Goal: Task Accomplishment & Management: Use online tool/utility

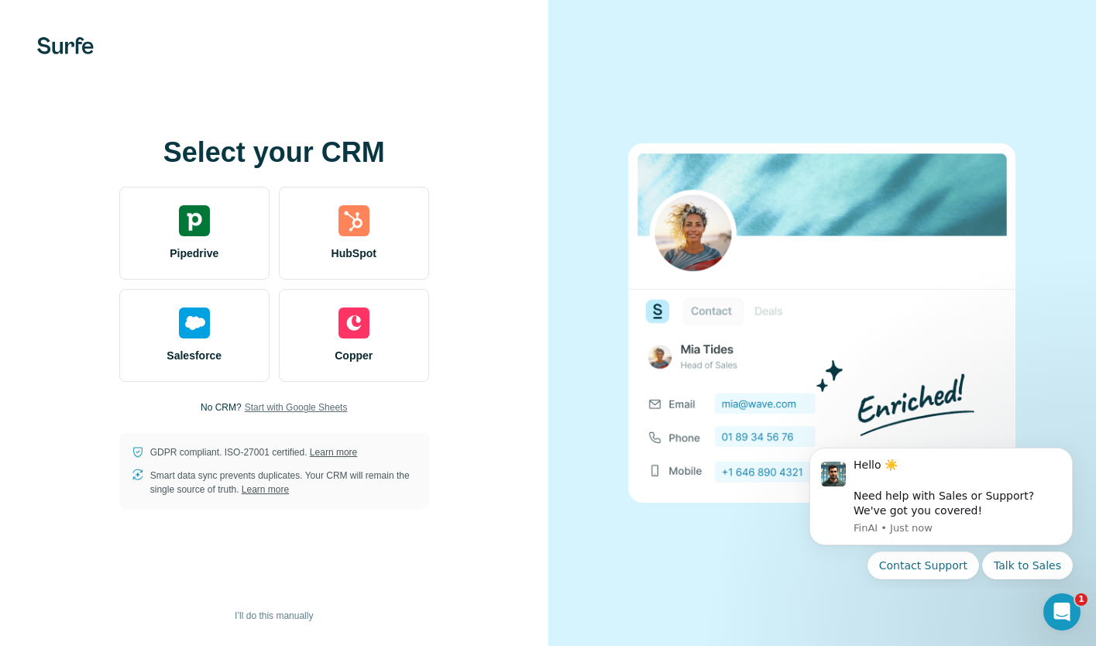
click at [267, 409] on span "Start with Google Sheets" at bounding box center [296, 407] width 103 height 14
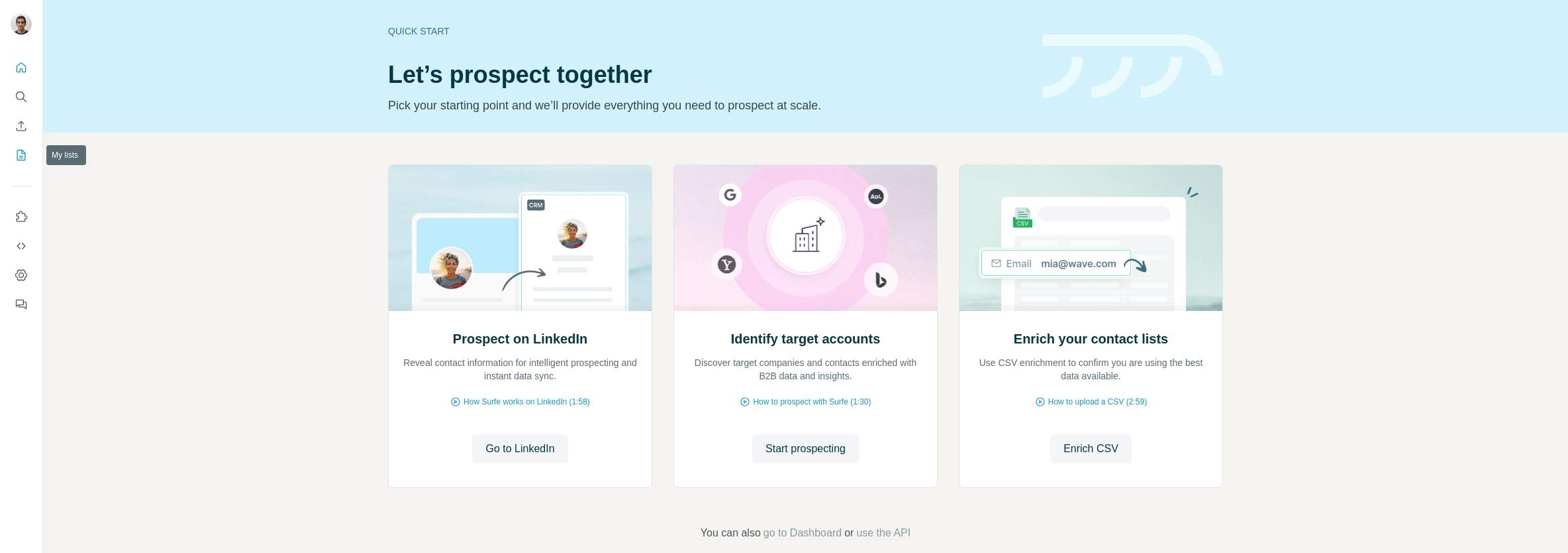
click at [27, 157] on icon "My lists" at bounding box center [21, 154] width 13 height 13
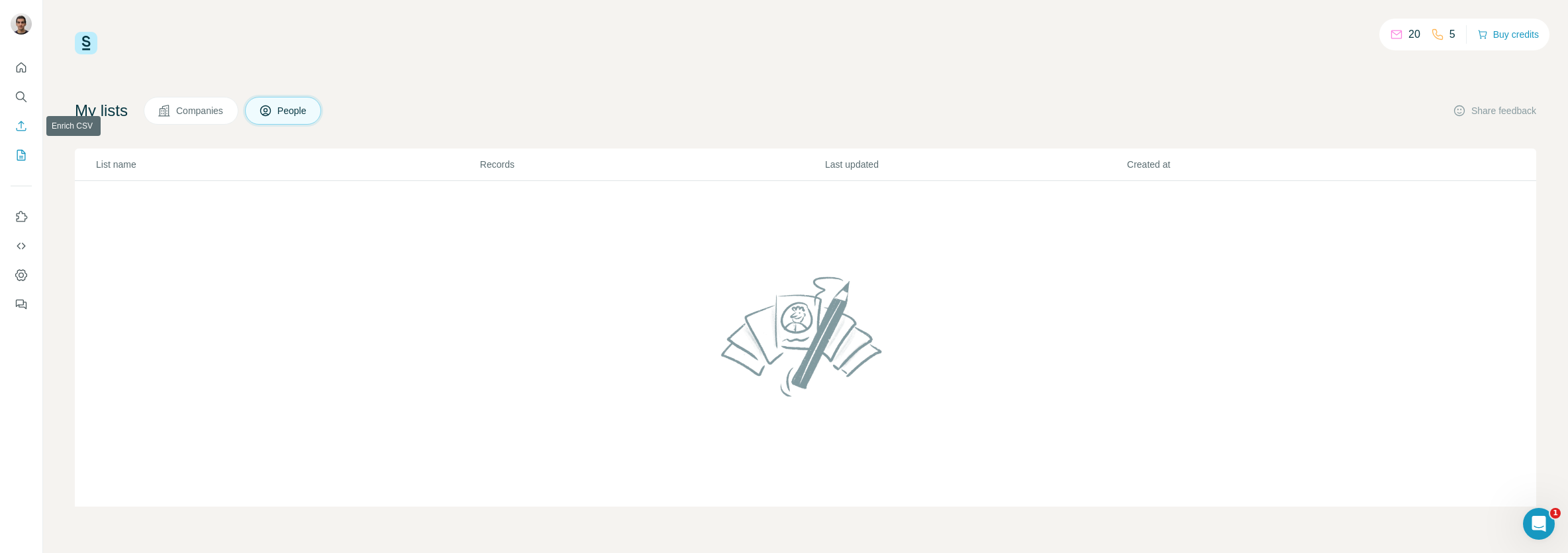
click at [17, 134] on button "Enrich CSV" at bounding box center [21, 126] width 21 height 24
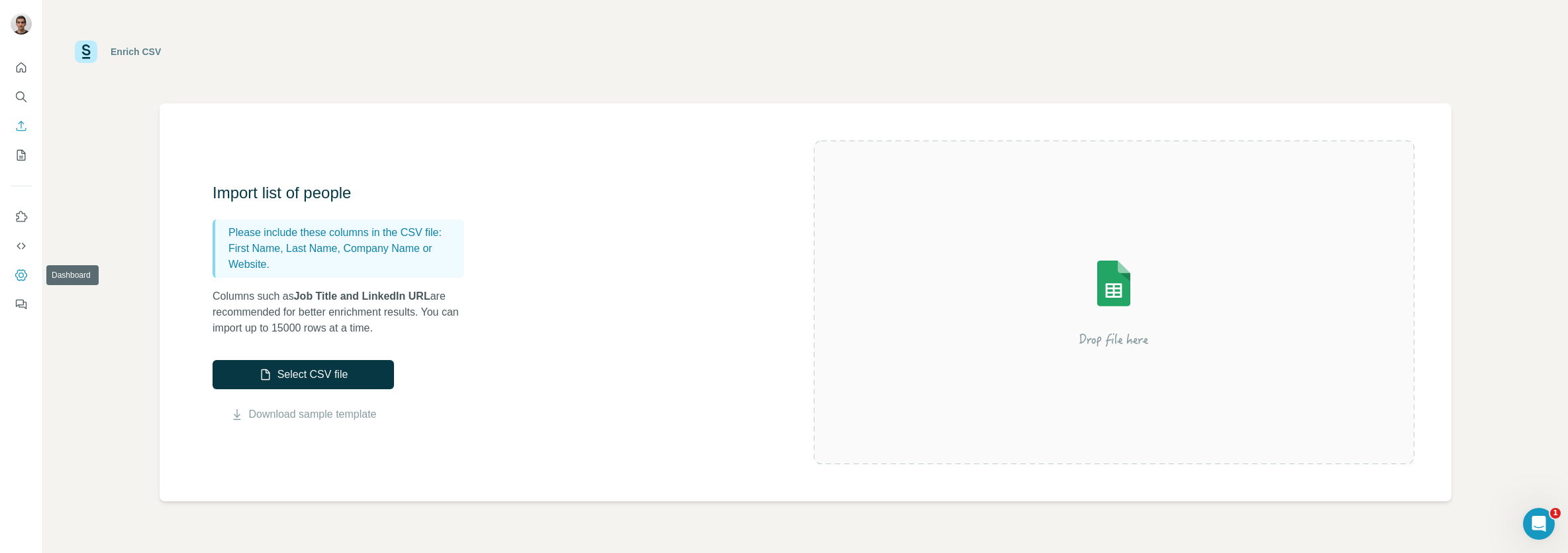
click at [18, 279] on icon "Dashboard" at bounding box center [21, 275] width 13 height 13
